Goal: Task Accomplishment & Management: Use online tool/utility

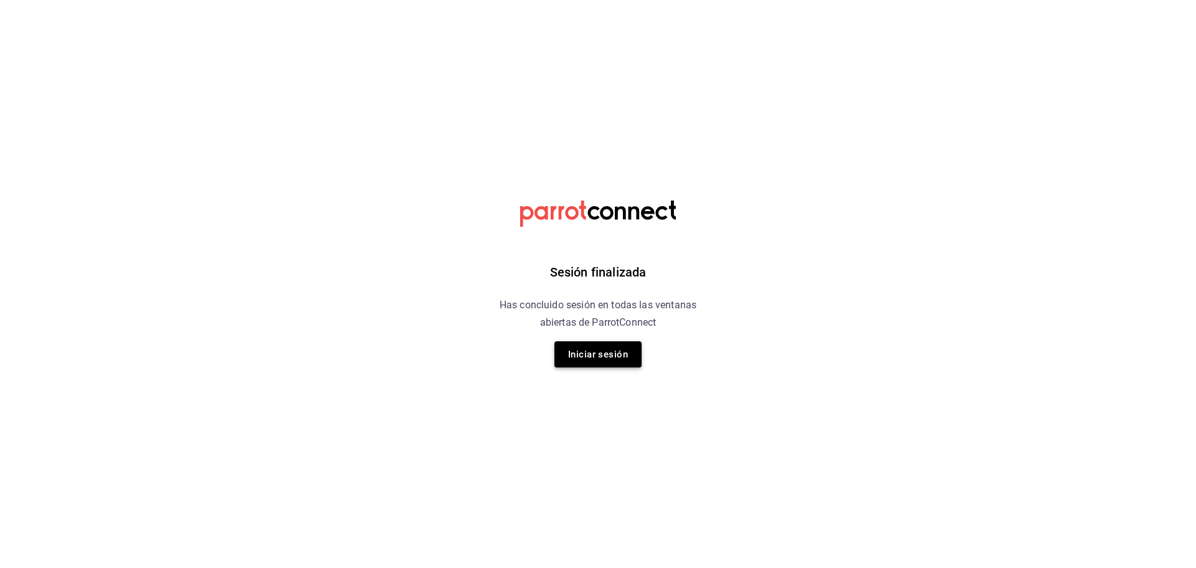
click at [588, 355] on button "Iniciar sesión" at bounding box center [598, 354] width 87 height 26
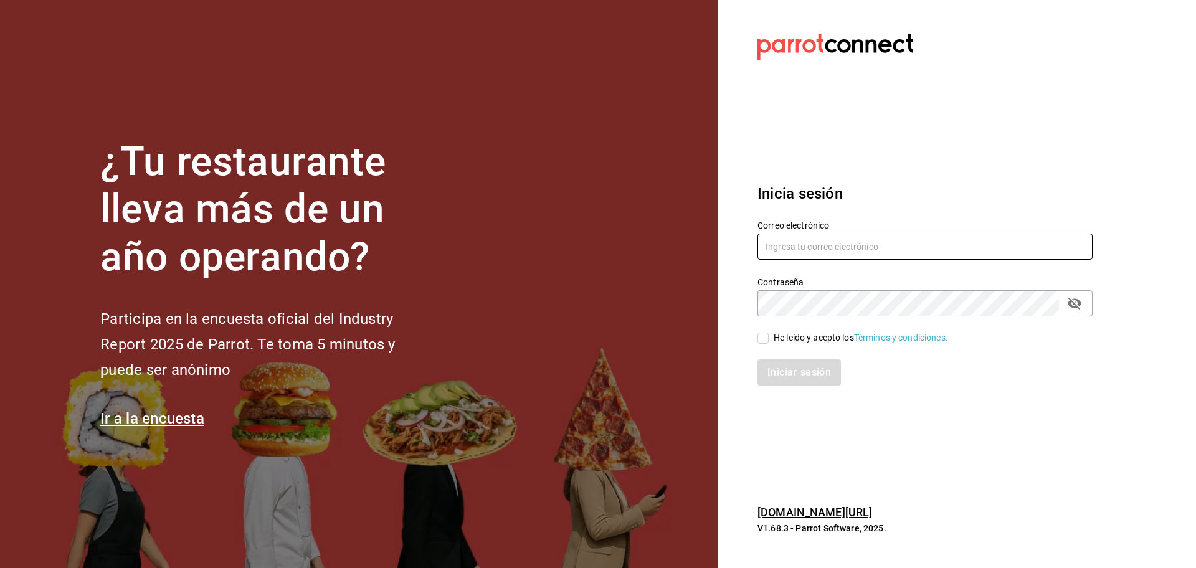
type input "edvillamo@gmail.com"
click at [766, 333] on input "He leído y acepto los Términos y condiciones." at bounding box center [763, 338] width 11 height 11
checkbox input "true"
click at [786, 378] on button "Iniciar sesión" at bounding box center [800, 373] width 85 height 26
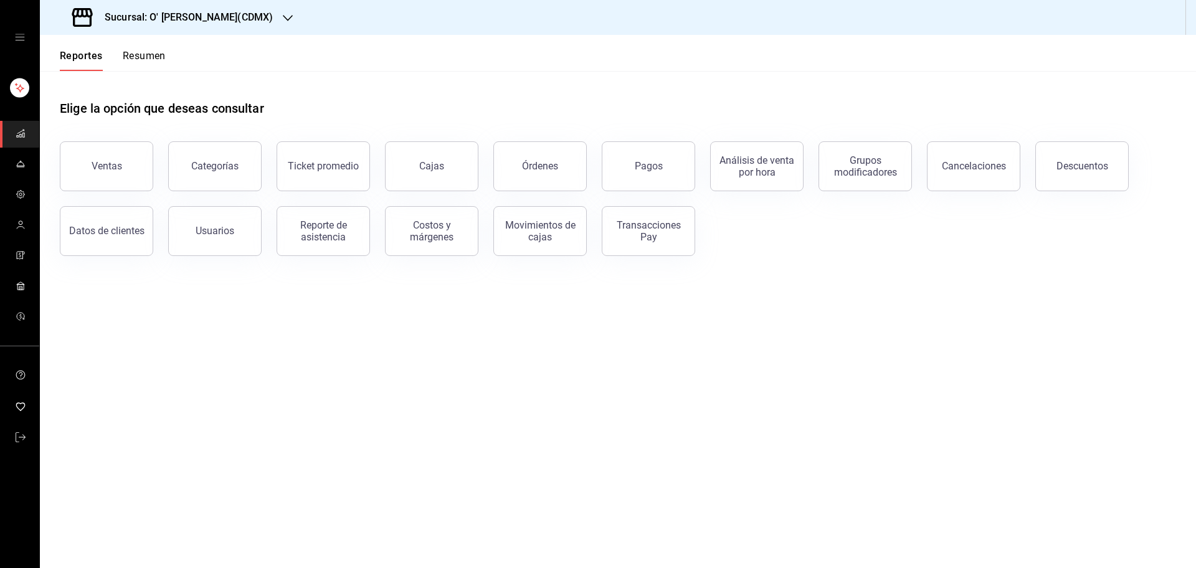
click at [223, 27] on div "Sucursal: O' [PERSON_NAME](CDMX)" at bounding box center [174, 17] width 248 height 35
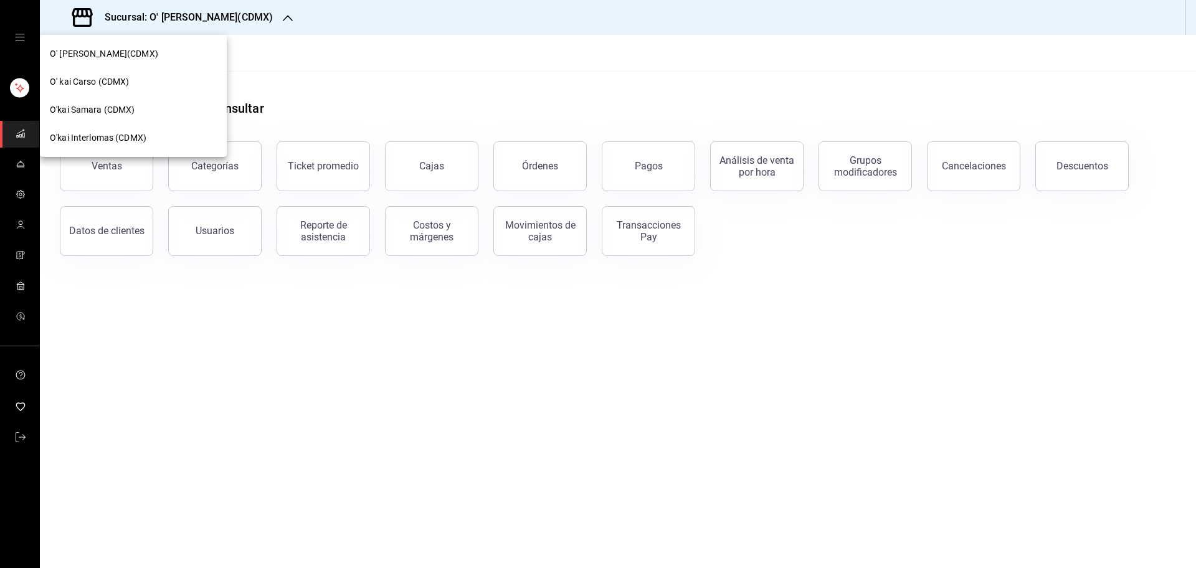
click at [165, 87] on div "O' kai Carso (CDMX)" at bounding box center [133, 81] width 167 height 13
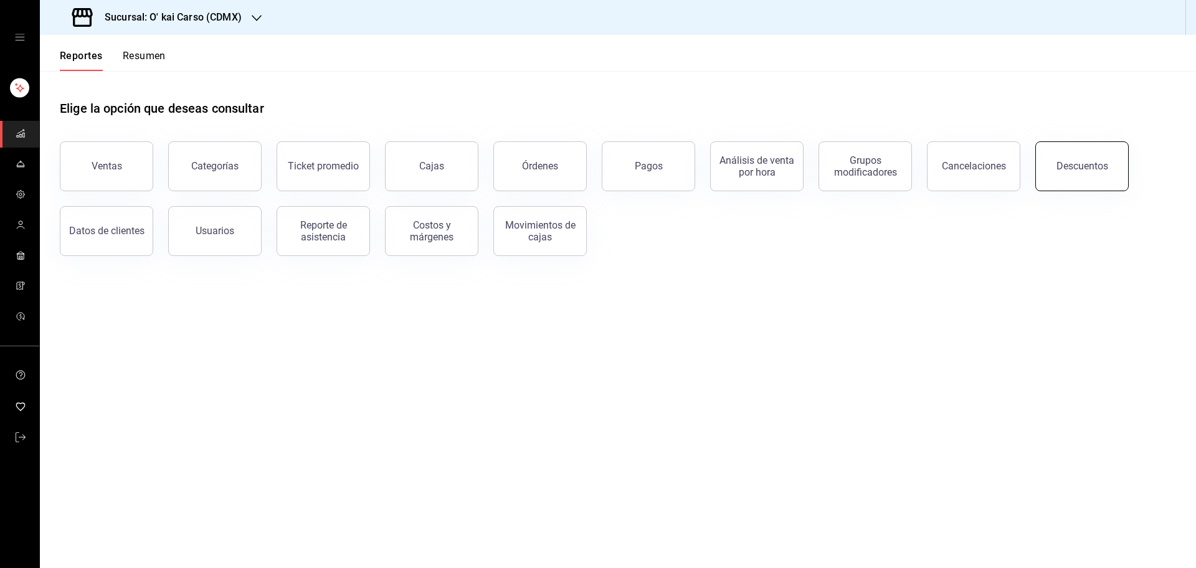
click at [1107, 158] on button "Descuentos" at bounding box center [1082, 166] width 93 height 50
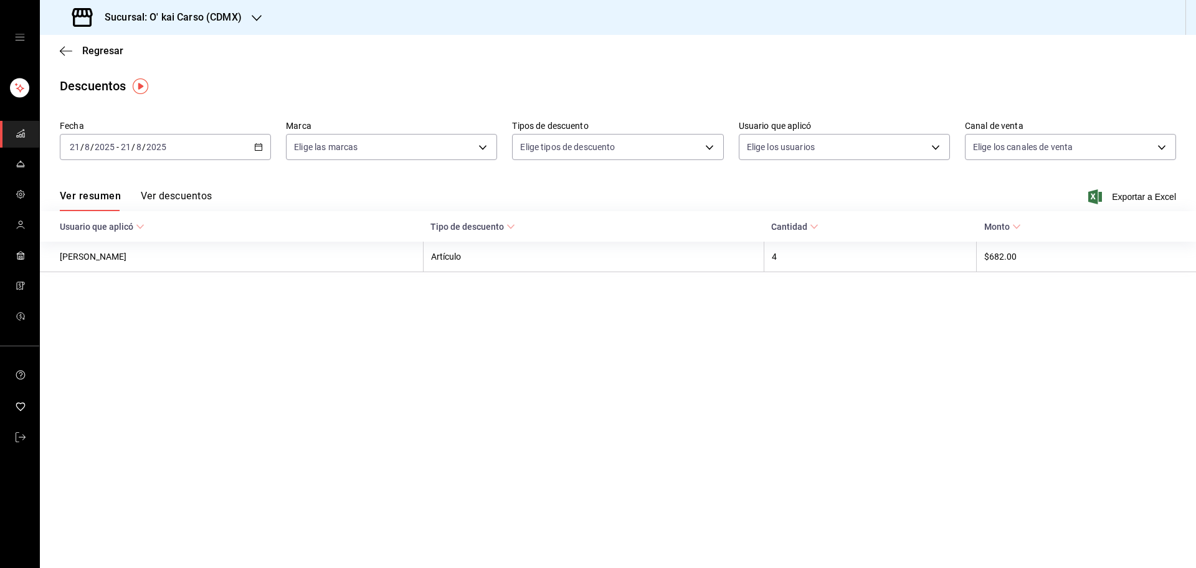
click at [262, 153] on div "[DATE] [DATE] - [DATE] [DATE]" at bounding box center [165, 147] width 211 height 26
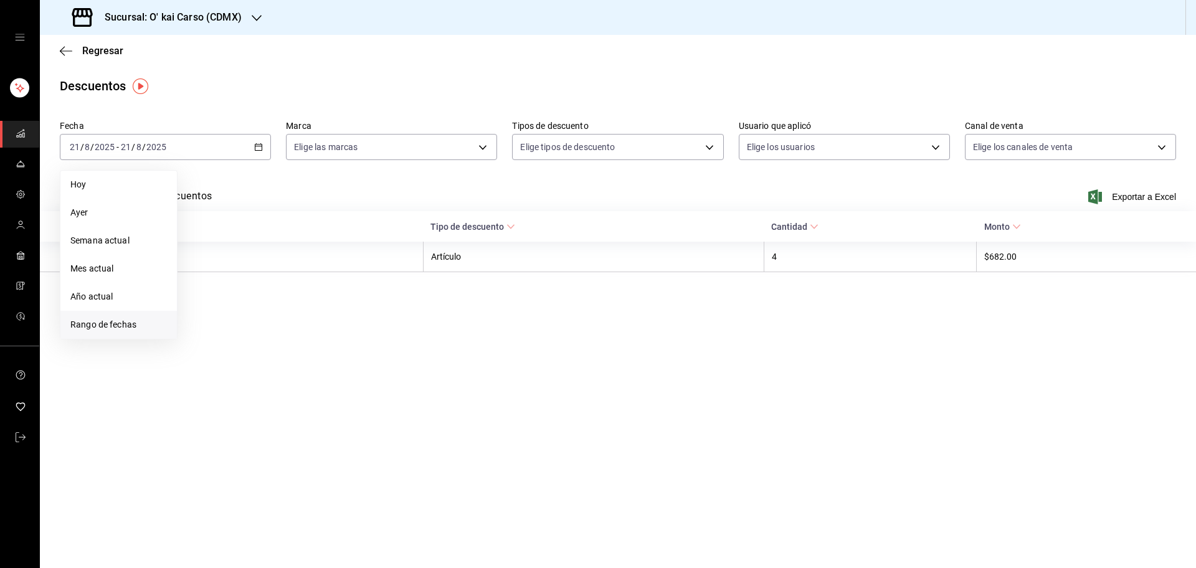
click at [85, 322] on span "Rango de fechas" at bounding box center [118, 324] width 97 height 13
click at [213, 287] on button "11" at bounding box center [204, 285] width 22 height 22
click at [343, 279] on button "17" at bounding box center [336, 285] width 22 height 22
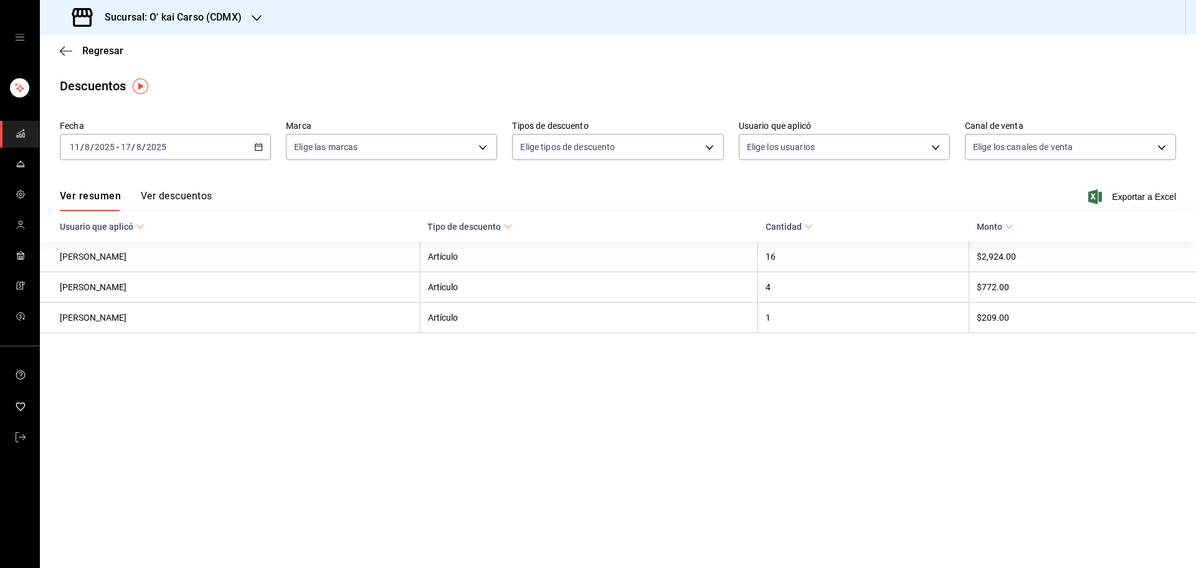
click at [175, 199] on button "Ver descuentos" at bounding box center [176, 200] width 71 height 21
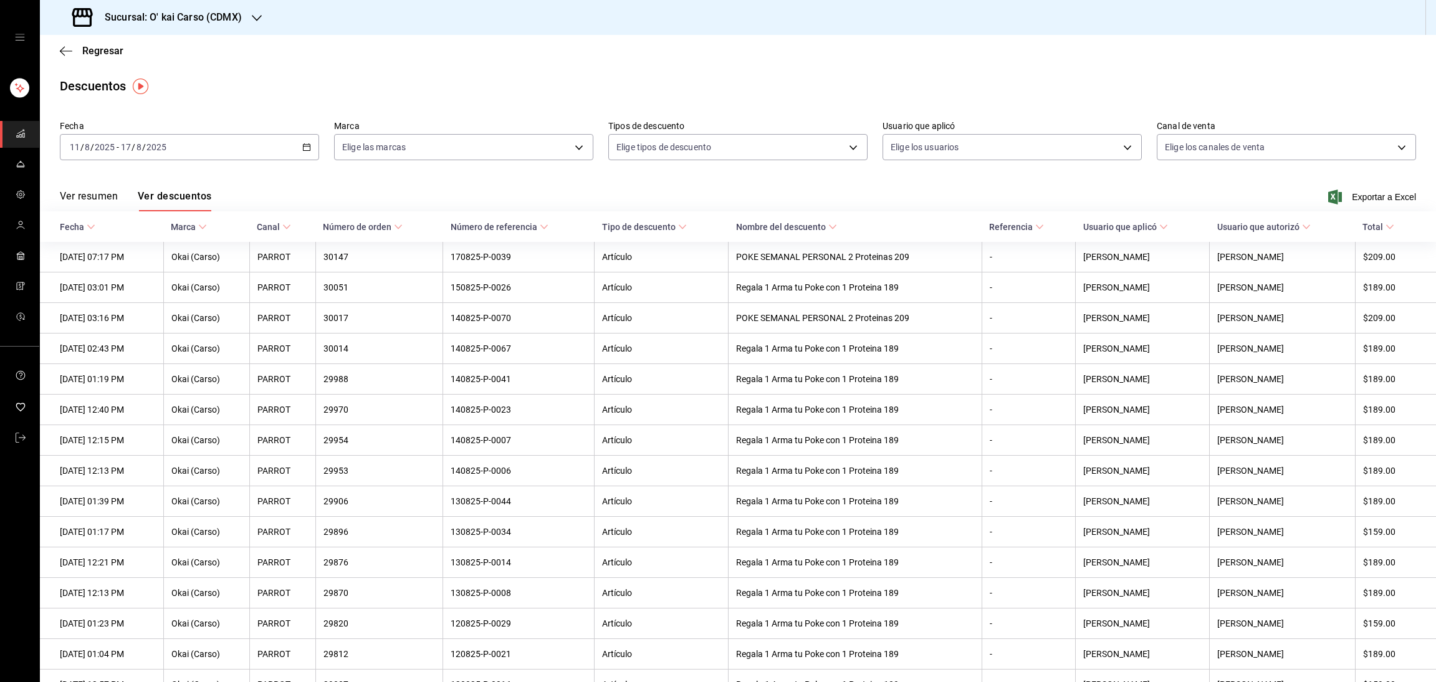
click at [1196, 207] on div "Ver resumen Ver descuentos Exportar a Excel" at bounding box center [738, 193] width 1396 height 36
click at [1196, 199] on span "Exportar a Excel" at bounding box center [1372, 196] width 85 height 15
